Goal: Task Accomplishment & Management: Manage account settings

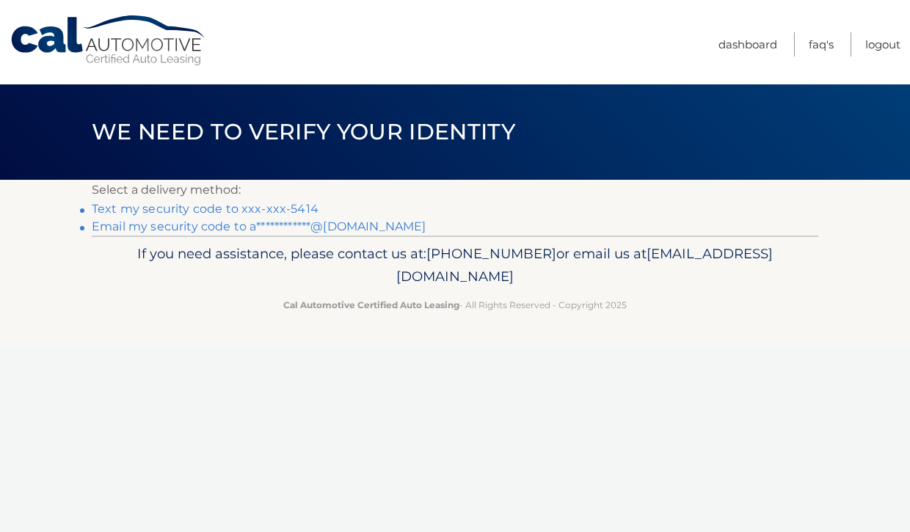
click at [296, 211] on link "Text my security code to xxx-xxx-5414" at bounding box center [205, 209] width 227 height 14
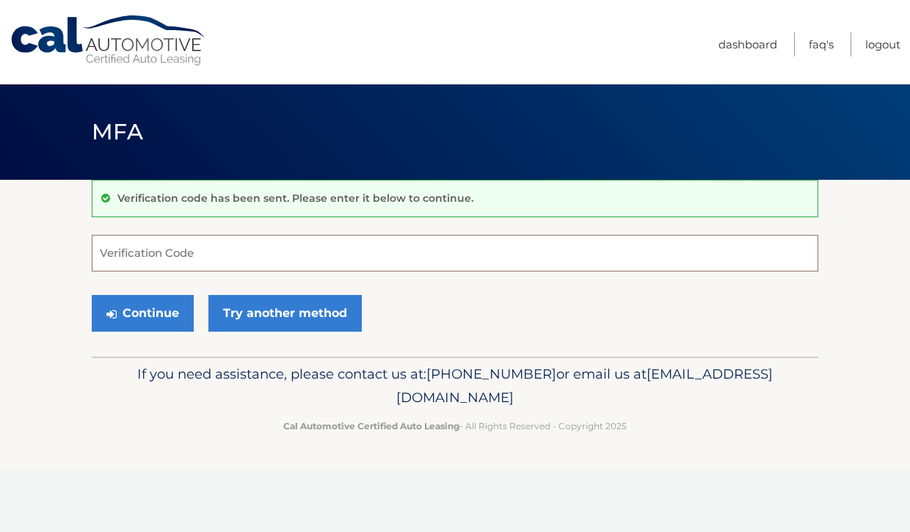
click at [184, 254] on input "Verification Code" at bounding box center [455, 253] width 727 height 37
type input "350557"
click at [142, 313] on button "Continue" at bounding box center [143, 313] width 102 height 37
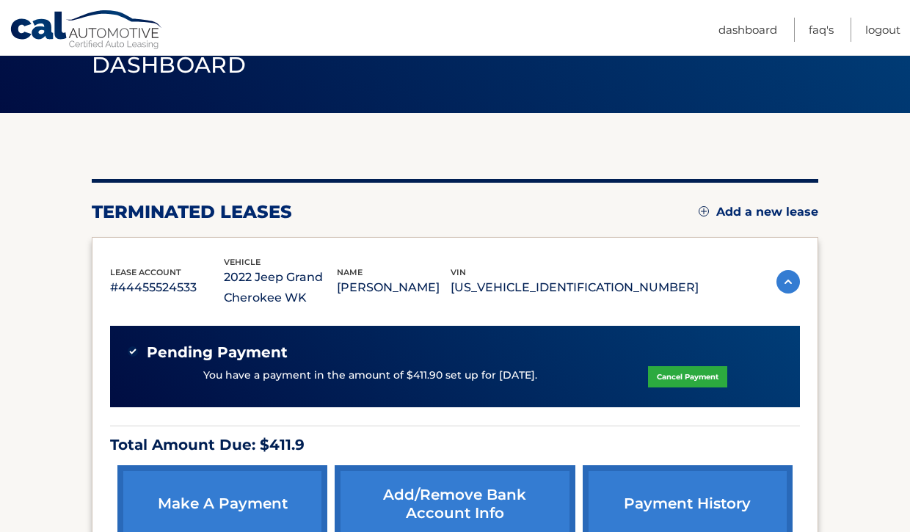
scroll to position [65, 0]
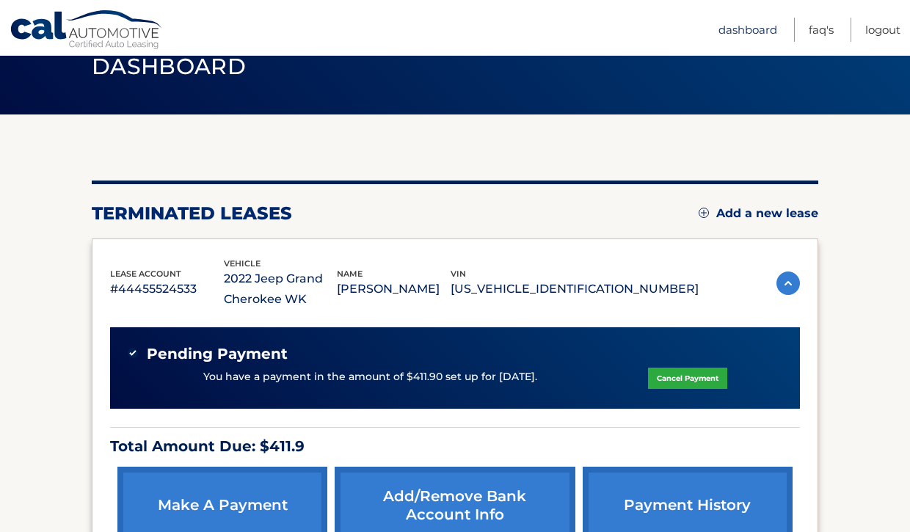
click at [757, 29] on link "Dashboard" at bounding box center [747, 30] width 59 height 24
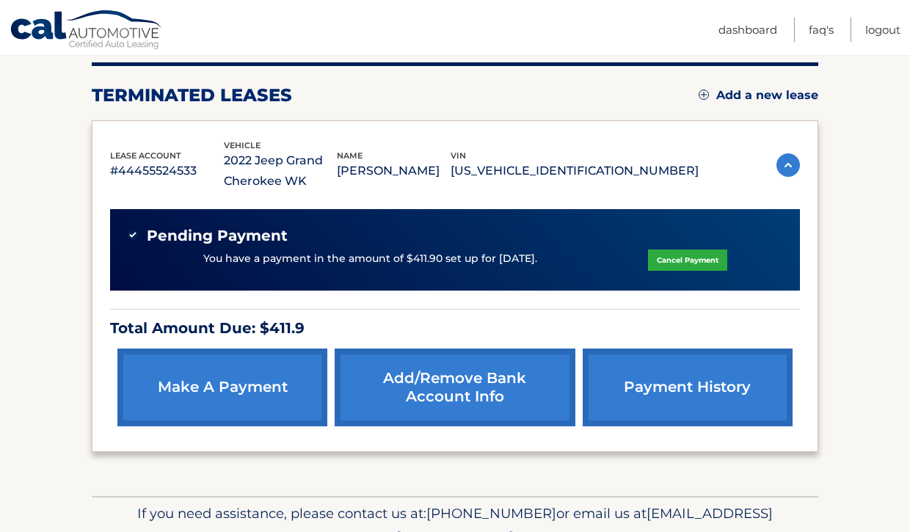
scroll to position [191, 0]
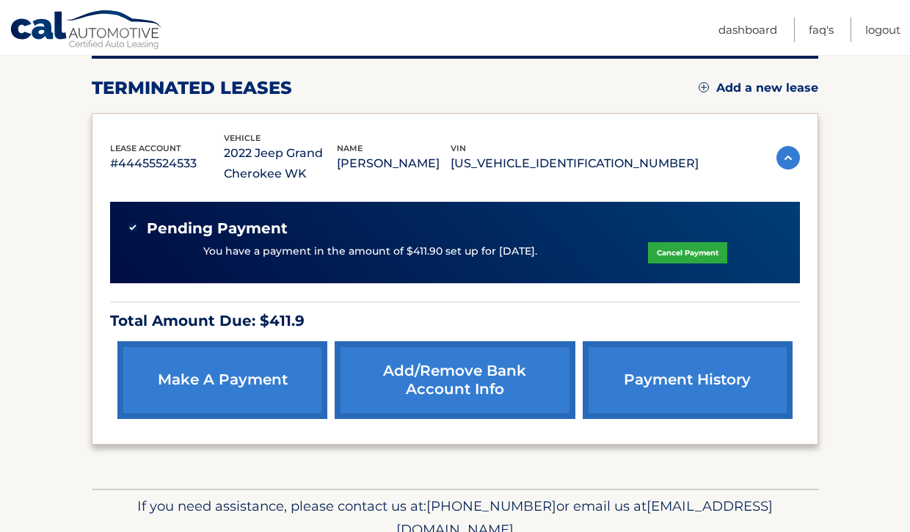
click at [499, 367] on link "Add/Remove bank account info" at bounding box center [455, 380] width 240 height 78
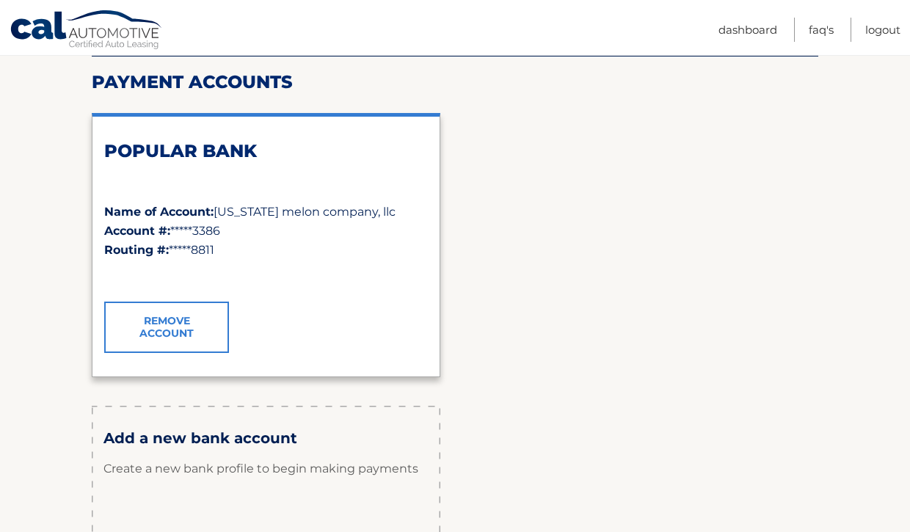
scroll to position [179, 0]
